Goal: Information Seeking & Learning: Learn about a topic

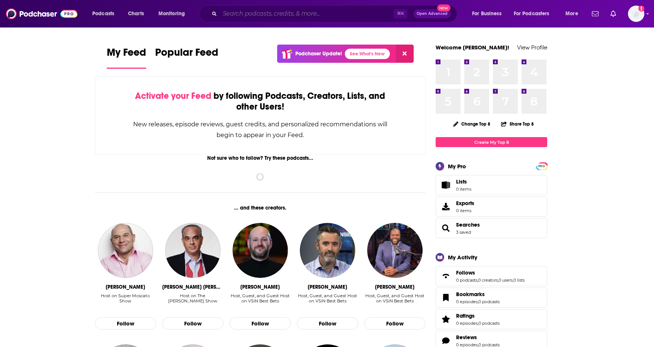
click at [305, 17] on input "Search podcasts, credits, & more..." at bounding box center [307, 14] width 174 height 12
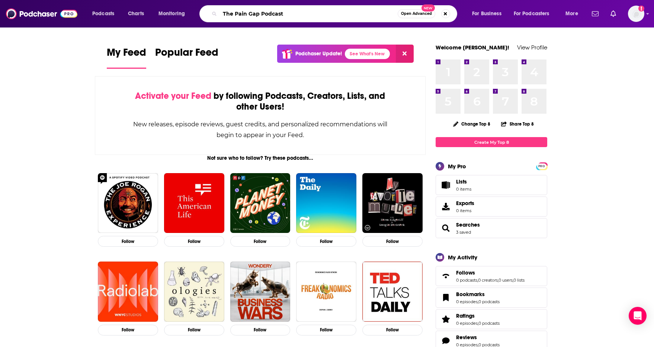
type input "The Pain Gap Podcast"
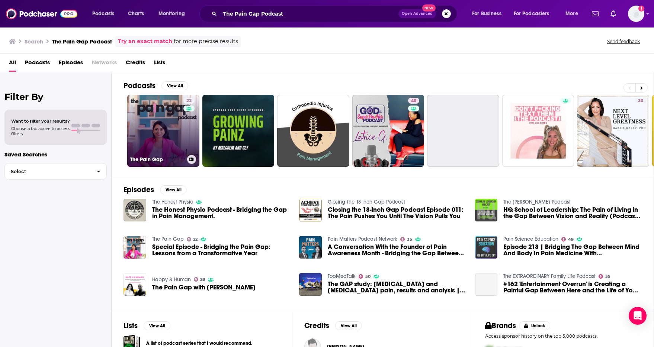
click at [171, 133] on link "22 The Pain Gap" at bounding box center [163, 131] width 72 height 72
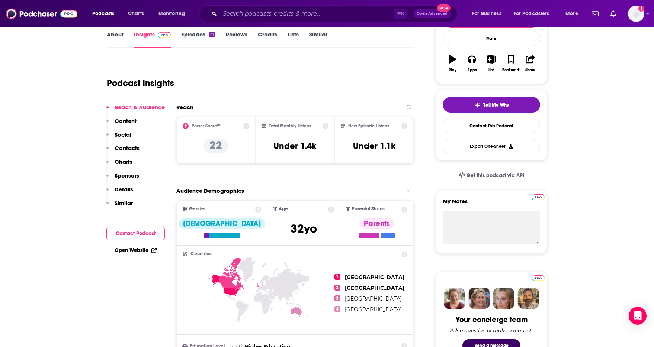
scroll to position [123, 0]
